Goal: Information Seeking & Learning: Learn about a topic

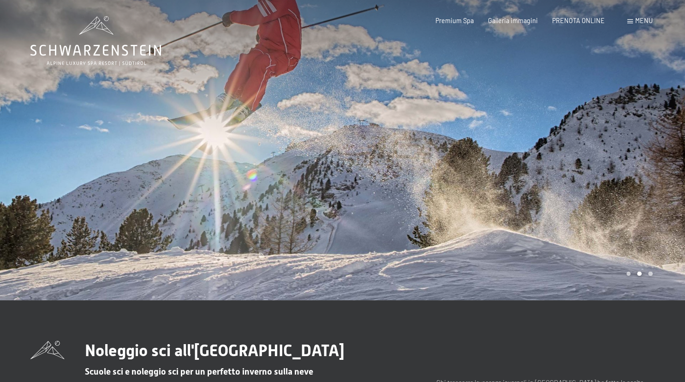
click at [104, 53] on icon at bounding box center [95, 50] width 131 height 11
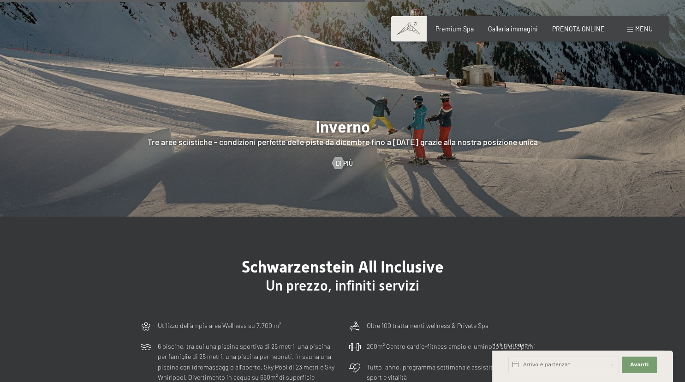
scroll to position [2046, 0]
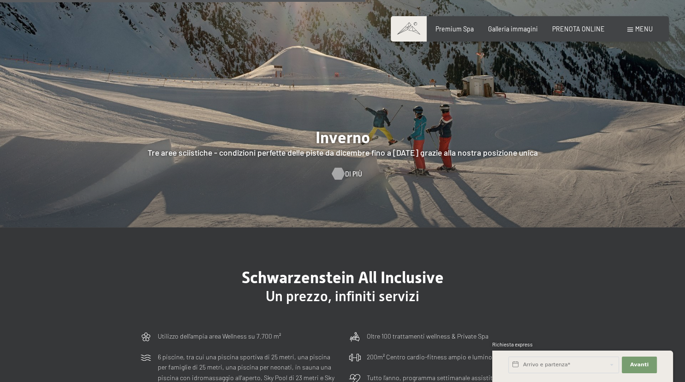
click at [348, 169] on span "Di più" at bounding box center [353, 173] width 17 height 9
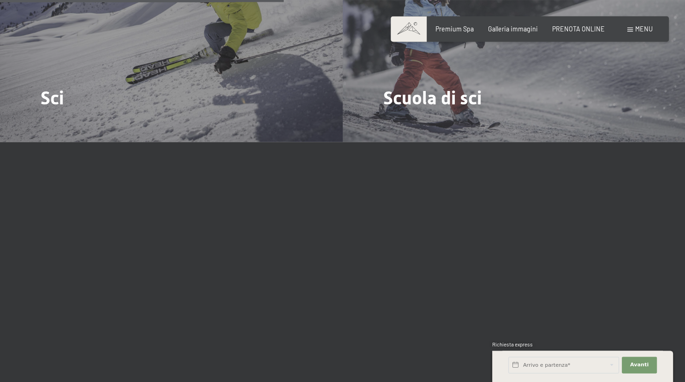
scroll to position [1218, 0]
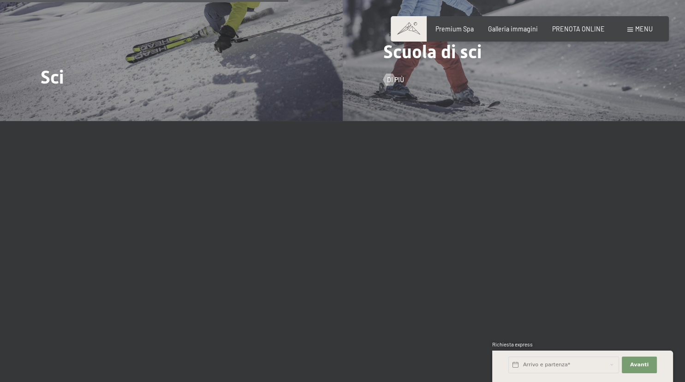
click at [403, 75] on span "Di più" at bounding box center [404, 79] width 17 height 9
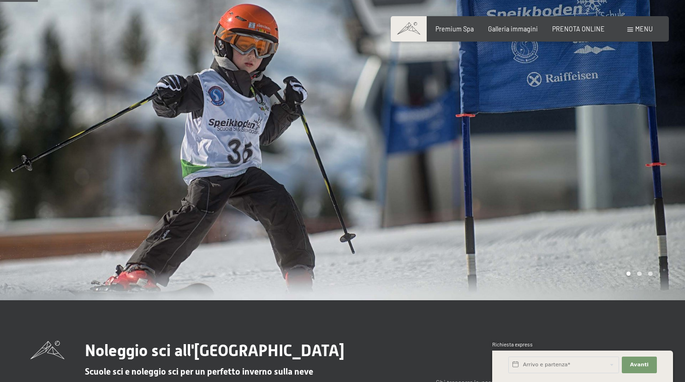
scroll to position [146, 0]
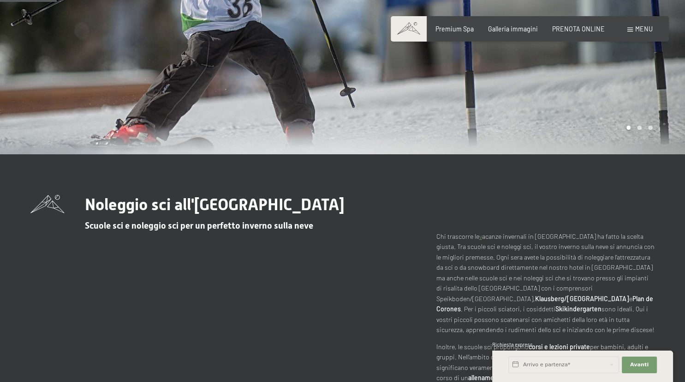
click at [571, 186] on div "Noleggio sci all'[GEOGRAPHIC_DATA] sci e noleggio sci per un perfetto inverno s…" at bounding box center [342, 318] width 685 height 328
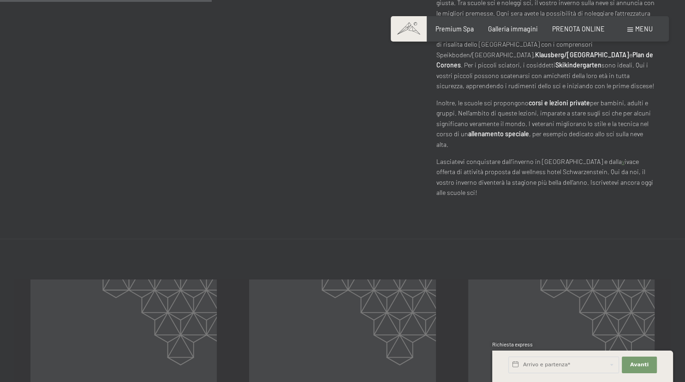
scroll to position [633, 0]
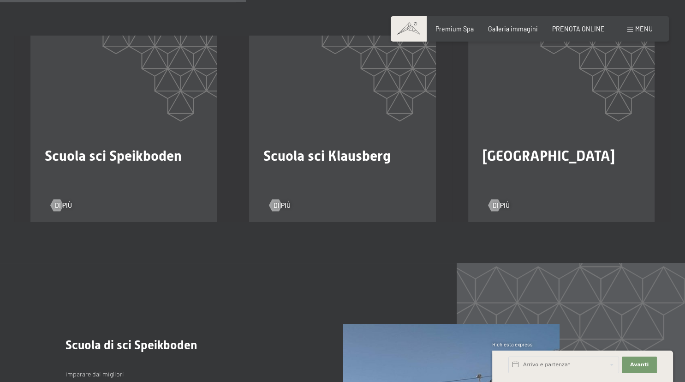
click at [174, 147] on span "Scuola sci Speikboden" at bounding box center [113, 155] width 137 height 17
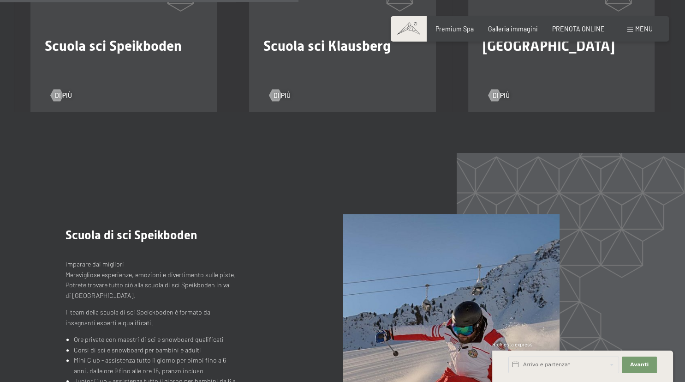
scroll to position [779, 0]
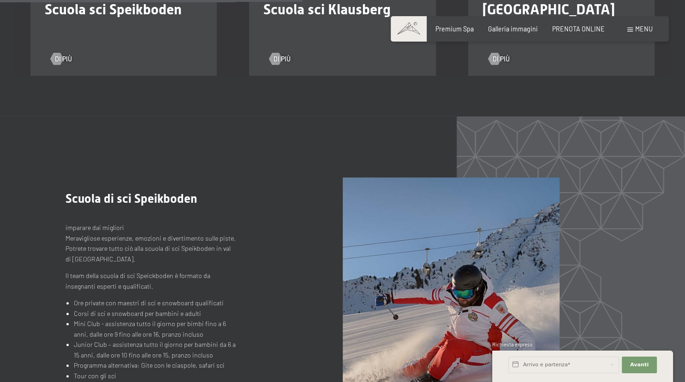
click at [266, 303] on div ".st0{fill:none;stroke:#FFFFFF;stroke-width:2;stroke-linecap:round;stroke-miterl…" at bounding box center [343, 307] width 554 height 260
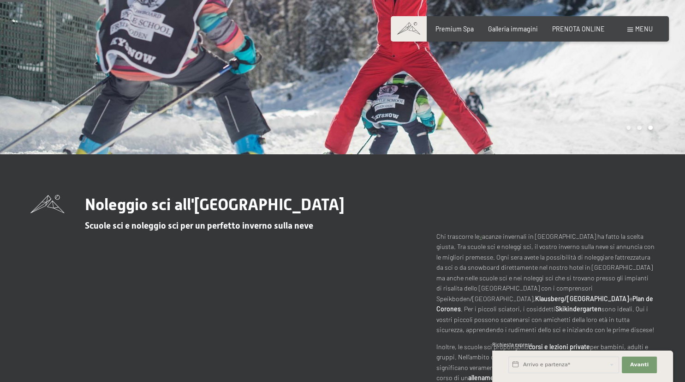
scroll to position [0, 0]
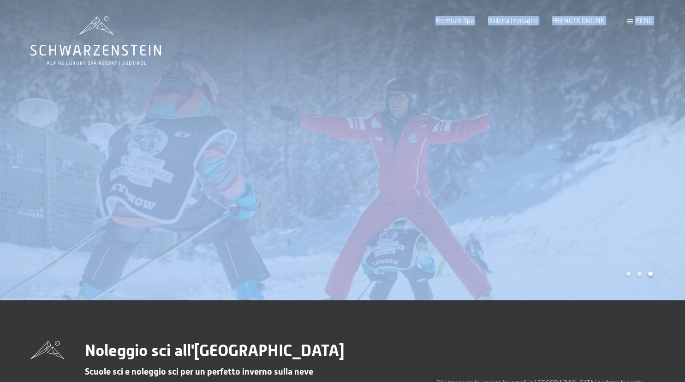
drag, startPoint x: 168, startPoint y: 48, endPoint x: 38, endPoint y: 54, distance: 129.8
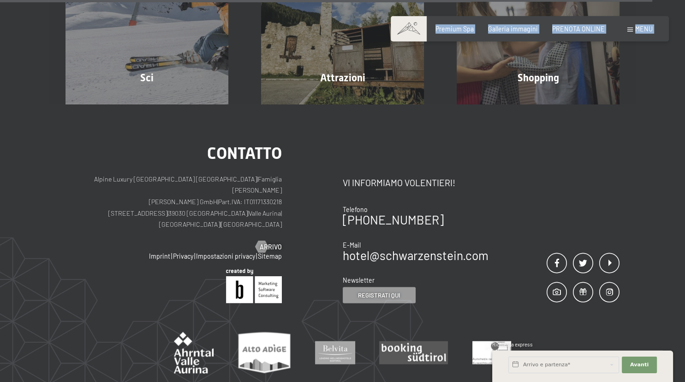
scroll to position [1709, 0]
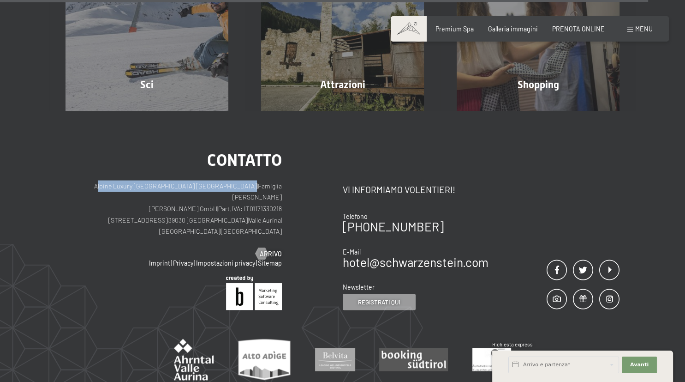
drag, startPoint x: 90, startPoint y: 165, endPoint x: 219, endPoint y: 164, distance: 128.8
click at [219, 180] on p "Alpine Luxury [GEOGRAPHIC_DATA] SCHWARZENSTEIN | Famiglia Zimmerhofer [PERSON_N…" at bounding box center [174, 208] width 216 height 57
copy p "Alpine Luxury [GEOGRAPHIC_DATA] [GEOGRAPHIC_DATA]"
